Goal: Transaction & Acquisition: Obtain resource

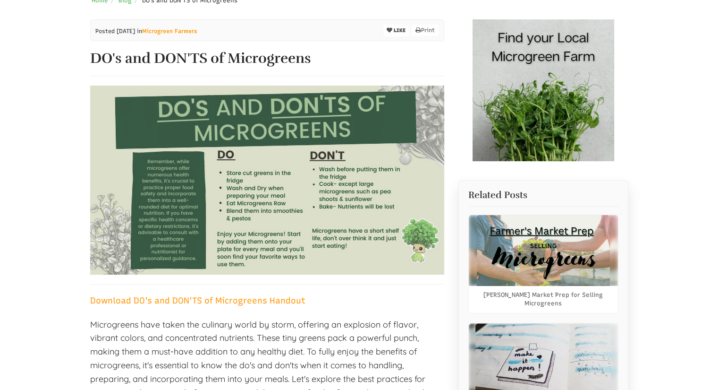
scroll to position [130, 0]
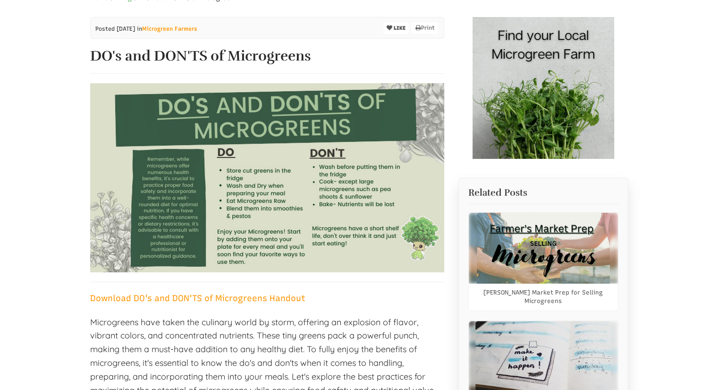
select select "Language Translate Widget"
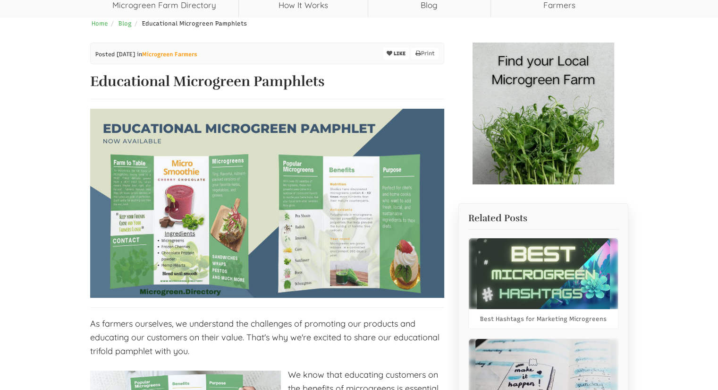
select select "Language Translate Widget"
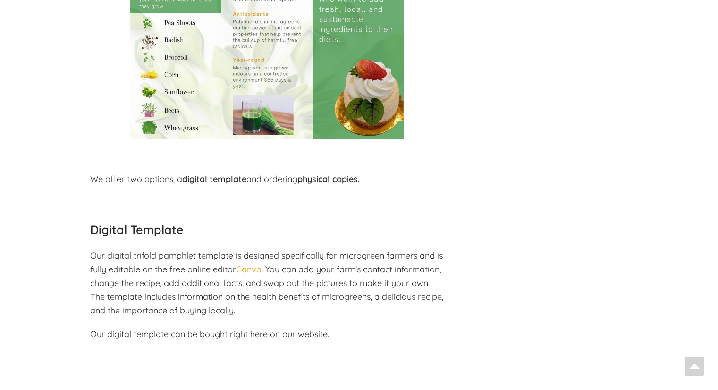
scroll to position [1020, 0]
click at [219, 183] on strong "digital template" at bounding box center [214, 178] width 64 height 11
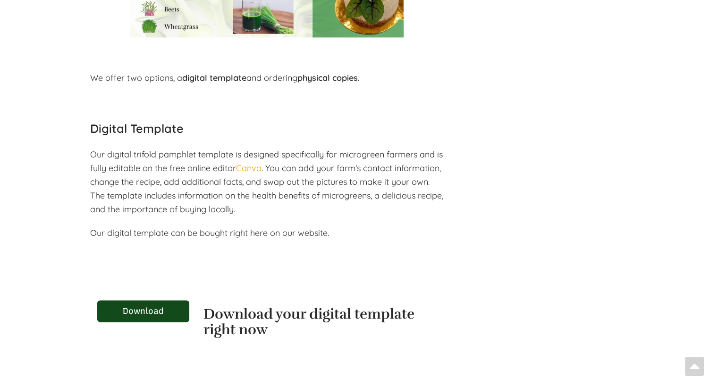
scroll to position [1126, 0]
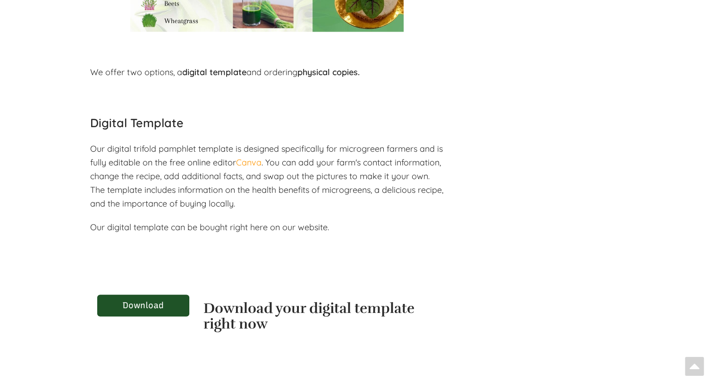
click at [156, 302] on link "Download" at bounding box center [143, 305] width 92 height 22
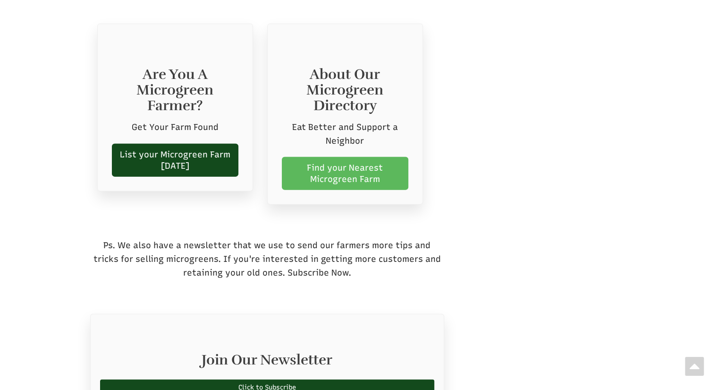
scroll to position [2264, 0]
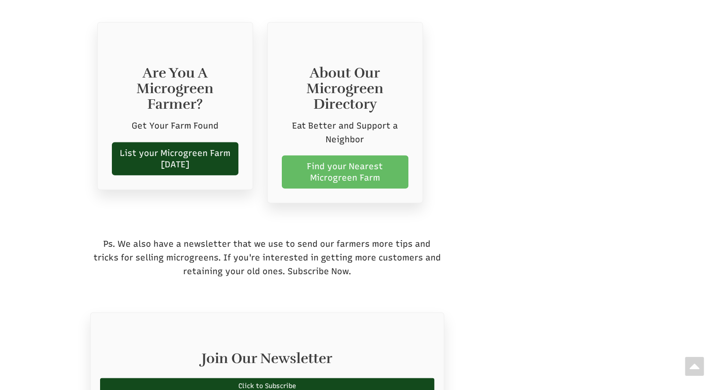
click at [379, 176] on link "Find your Nearest Microgreen Farm" at bounding box center [345, 171] width 127 height 33
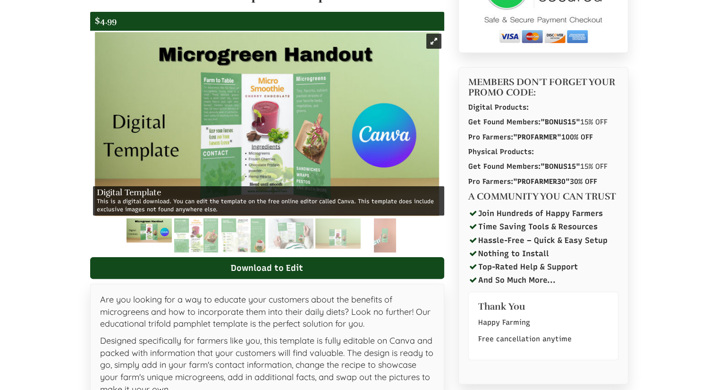
scroll to position [192, 0]
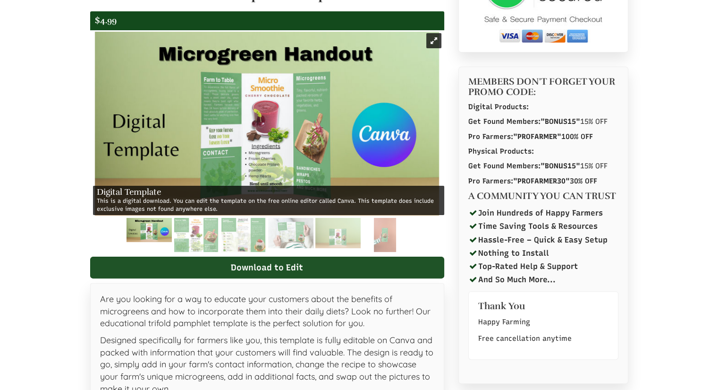
click at [370, 269] on link "Download to Edit" at bounding box center [267, 267] width 354 height 22
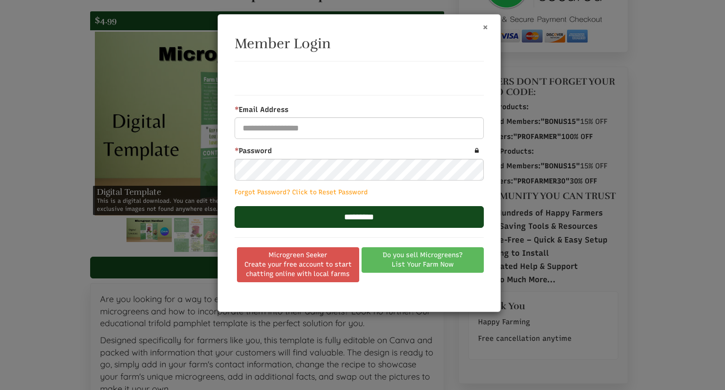
click at [488, 25] on button "×" at bounding box center [486, 27] width 6 height 10
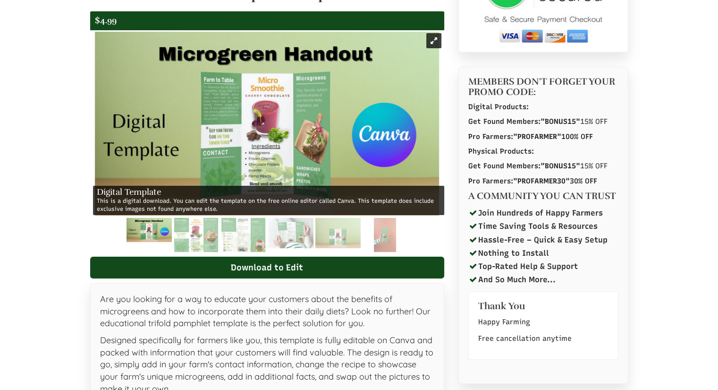
scroll to position [0, 0]
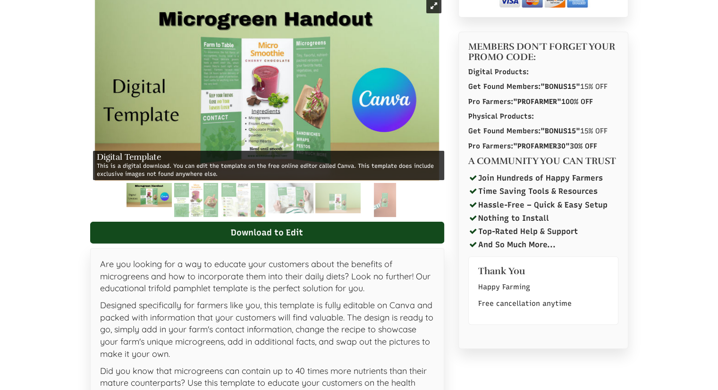
scroll to position [229, 0]
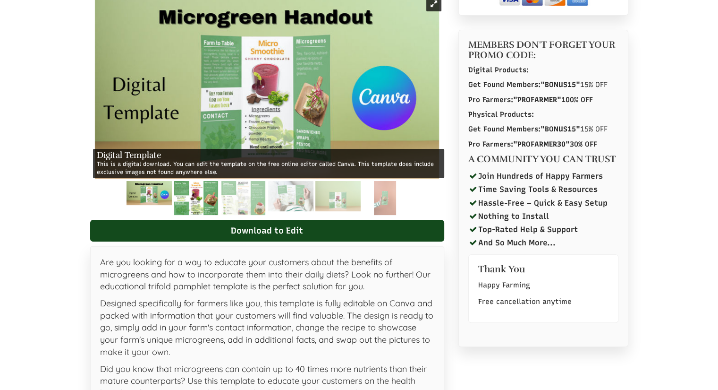
click at [181, 196] on img at bounding box center [196, 198] width 44 height 34
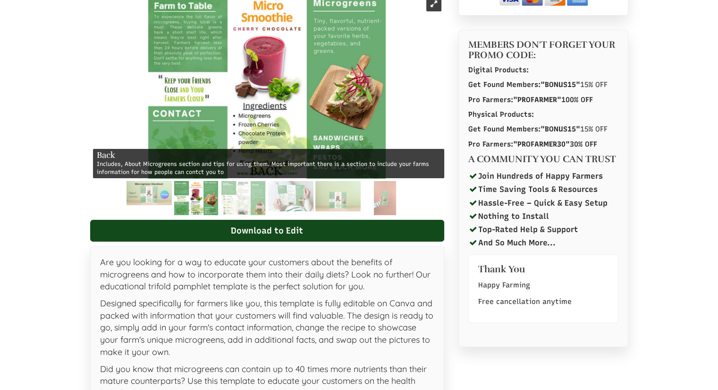
click at [214, 200] on img at bounding box center [196, 198] width 44 height 34
click at [250, 206] on img at bounding box center [244, 198] width 44 height 34
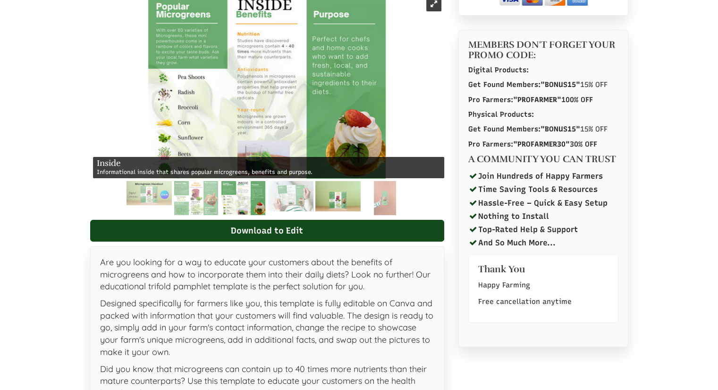
click at [344, 194] on img at bounding box center [337, 196] width 45 height 30
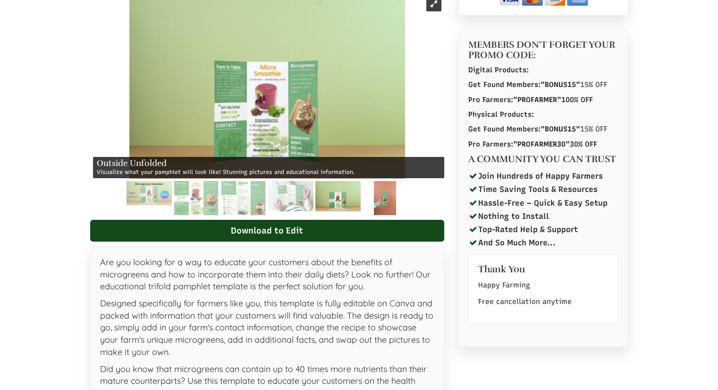
click at [385, 196] on img at bounding box center [385, 198] width 23 height 34
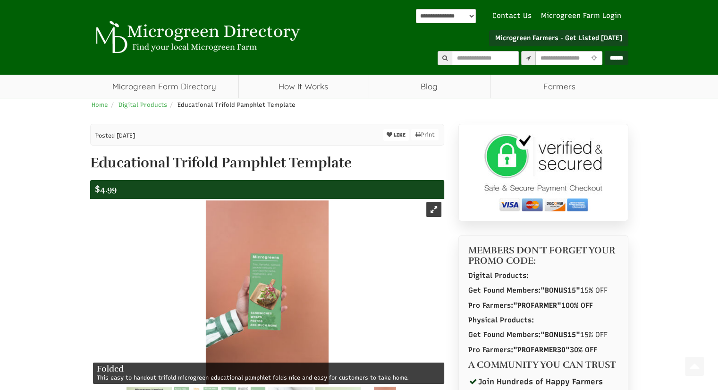
scroll to position [0, 0]
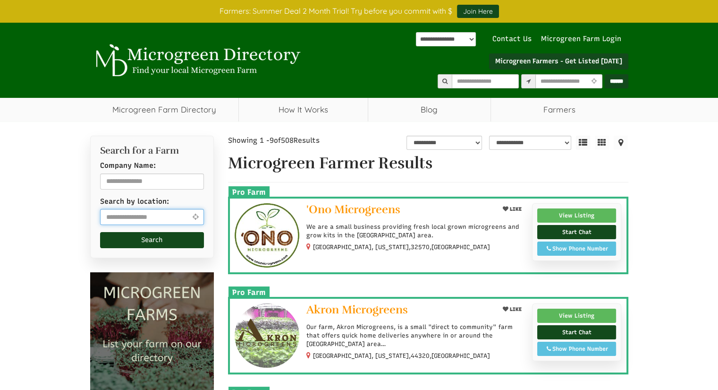
click at [160, 213] on input "text" at bounding box center [152, 217] width 104 height 16
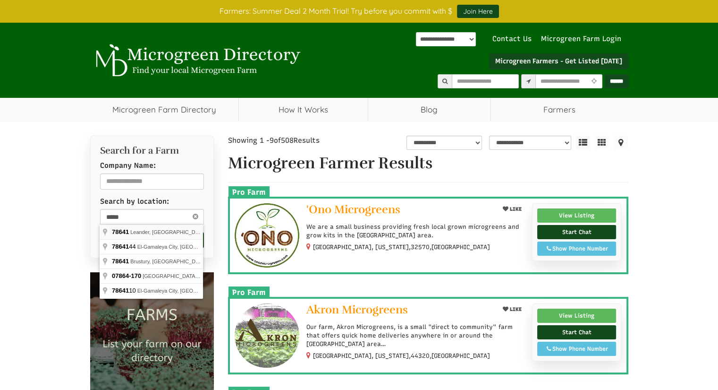
type input "**********"
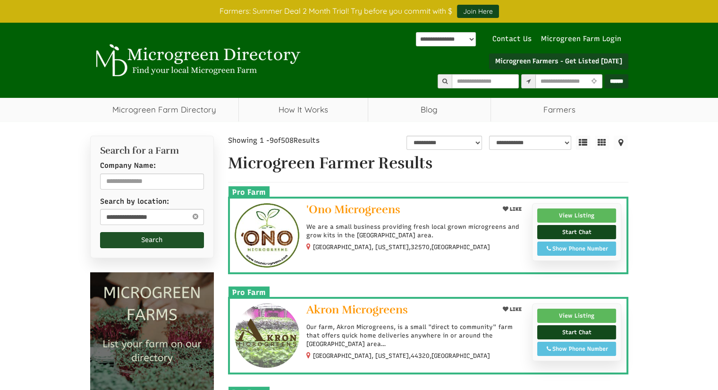
click at [166, 235] on button "Search" at bounding box center [152, 240] width 104 height 16
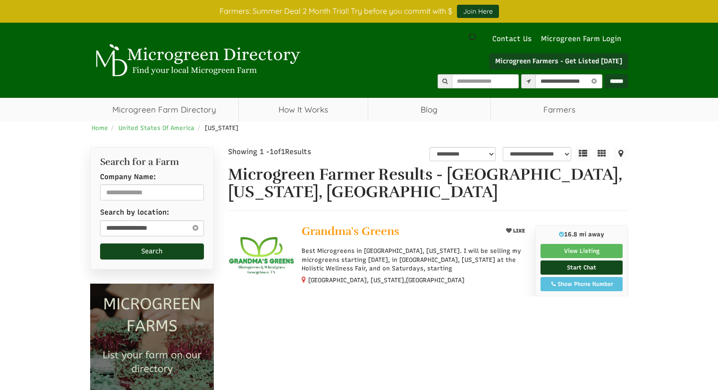
select select "********"
click at [588, 281] on div "Show Phone Number" at bounding box center [582, 284] width 72 height 9
